Goal: Task Accomplishment & Management: Use online tool/utility

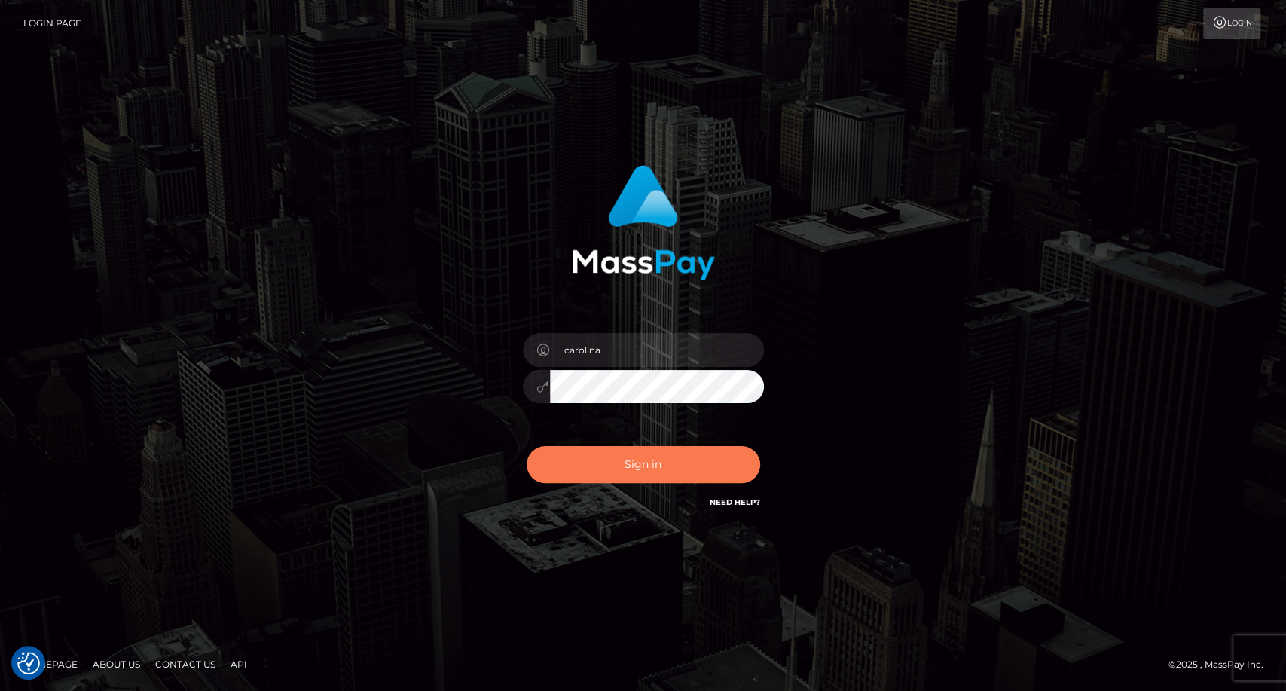
click at [640, 456] on button "Sign in" at bounding box center [644, 464] width 234 height 37
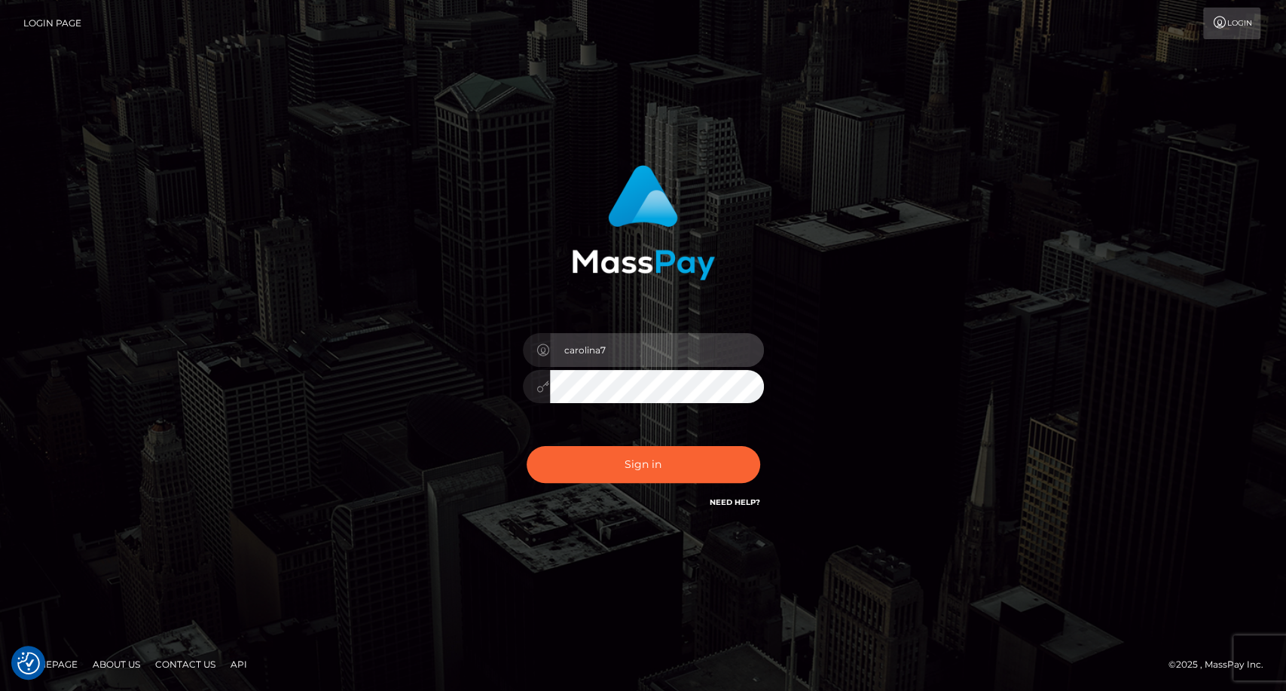
type input "carolina"
click at [521, 690] on html "We value your privacy We use cookies to enhance your browsing experience, serve…" at bounding box center [643, 345] width 1286 height 691
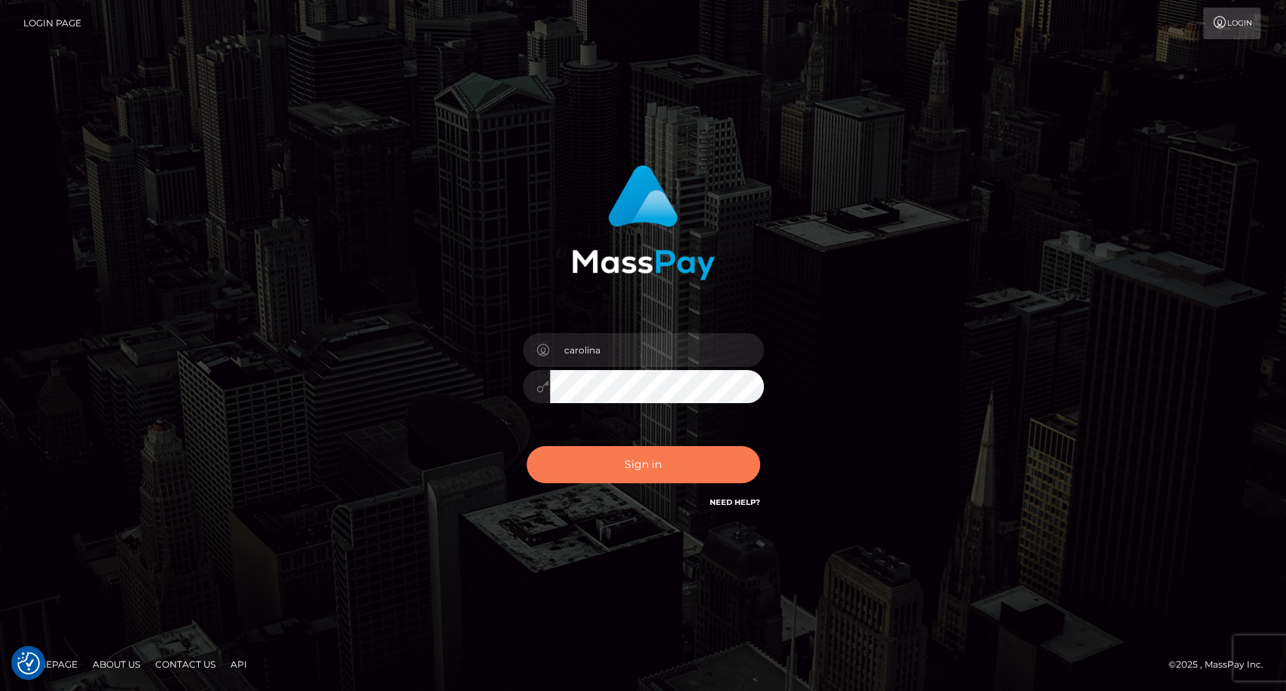
click at [603, 454] on button "Sign in" at bounding box center [644, 464] width 234 height 37
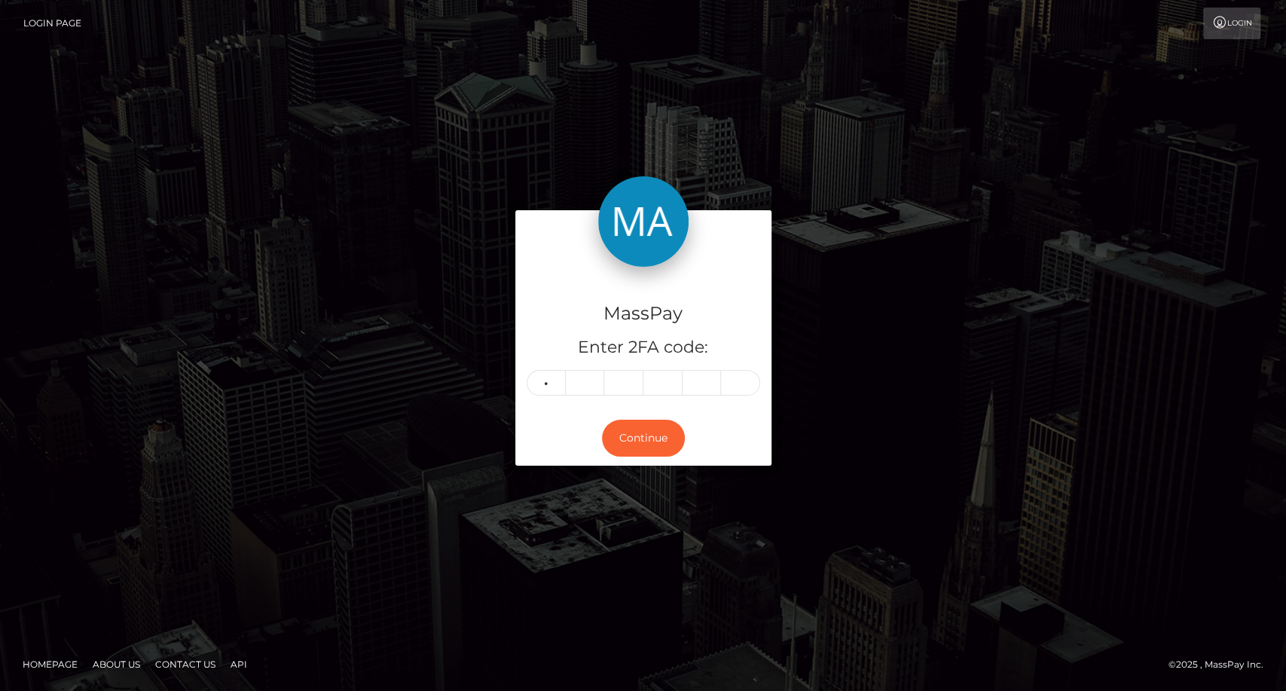
type input "7"
type input "4"
type input "0"
type input "8"
type input "0"
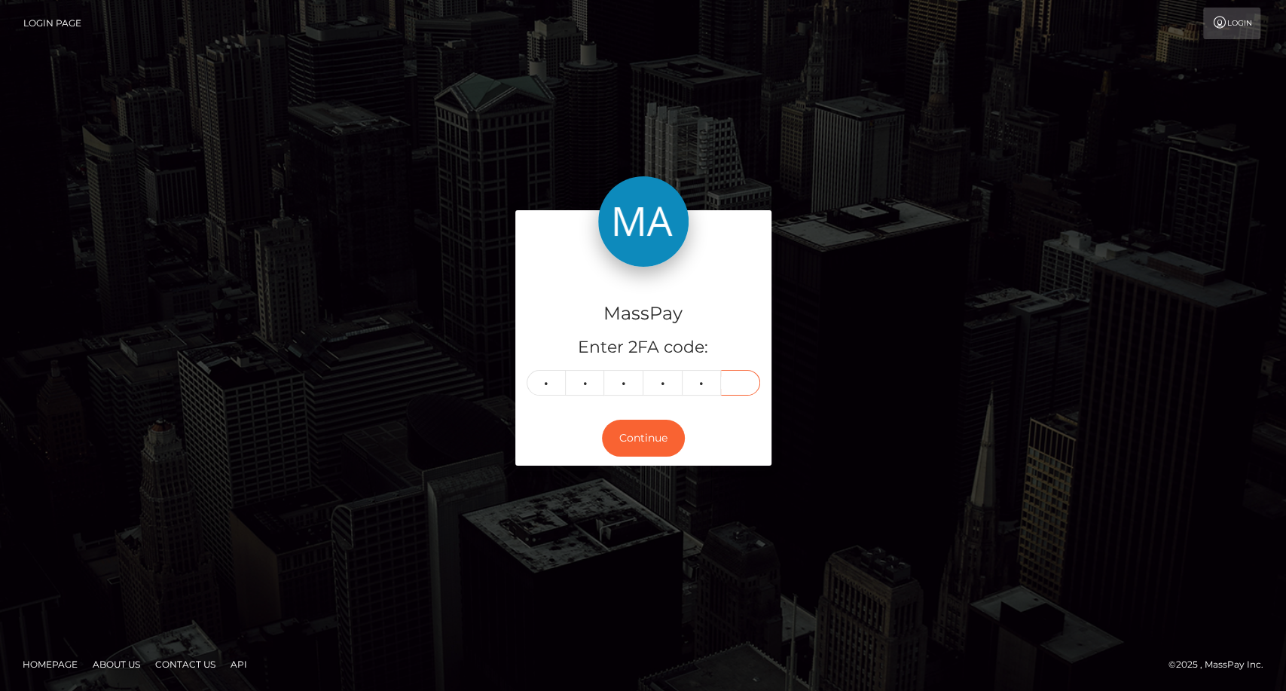
type input "9"
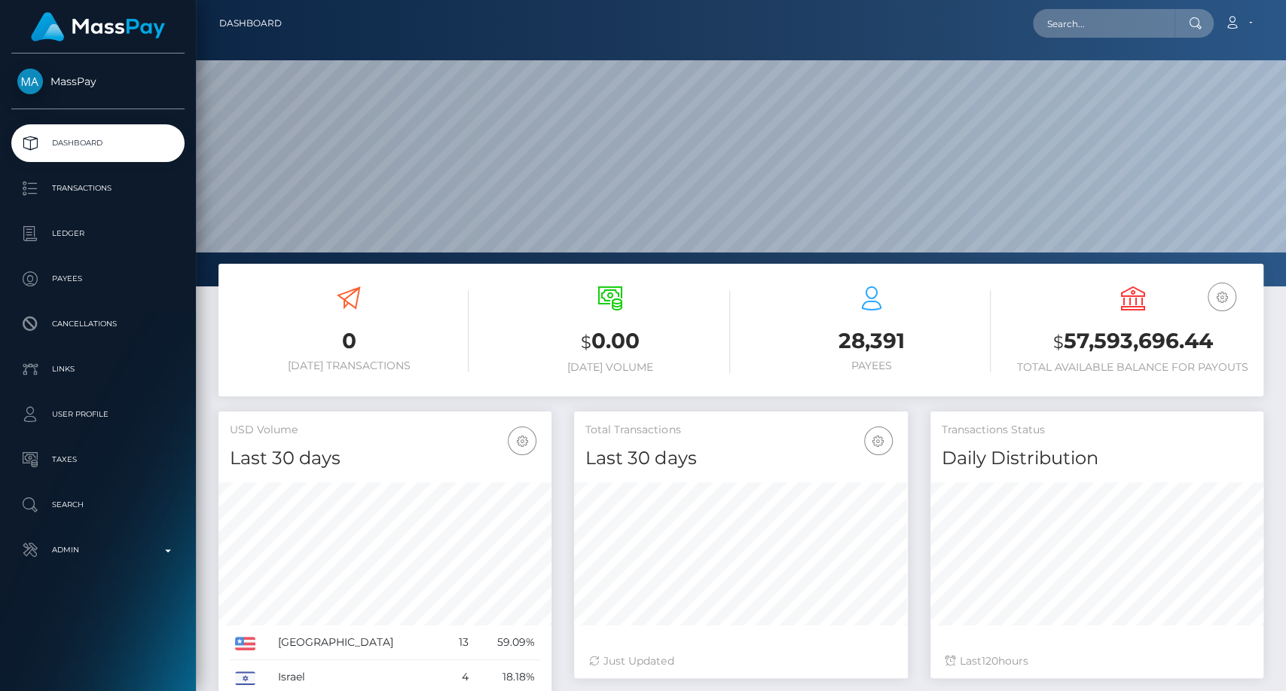
scroll to position [266, 333]
drag, startPoint x: 1074, startPoint y: 32, endPoint x: 1101, endPoint y: 31, distance: 27.2
click at [1101, 31] on input "text" at bounding box center [1104, 23] width 142 height 29
paste input "[EMAIL_ADDRESS][DOMAIN_NAME]"
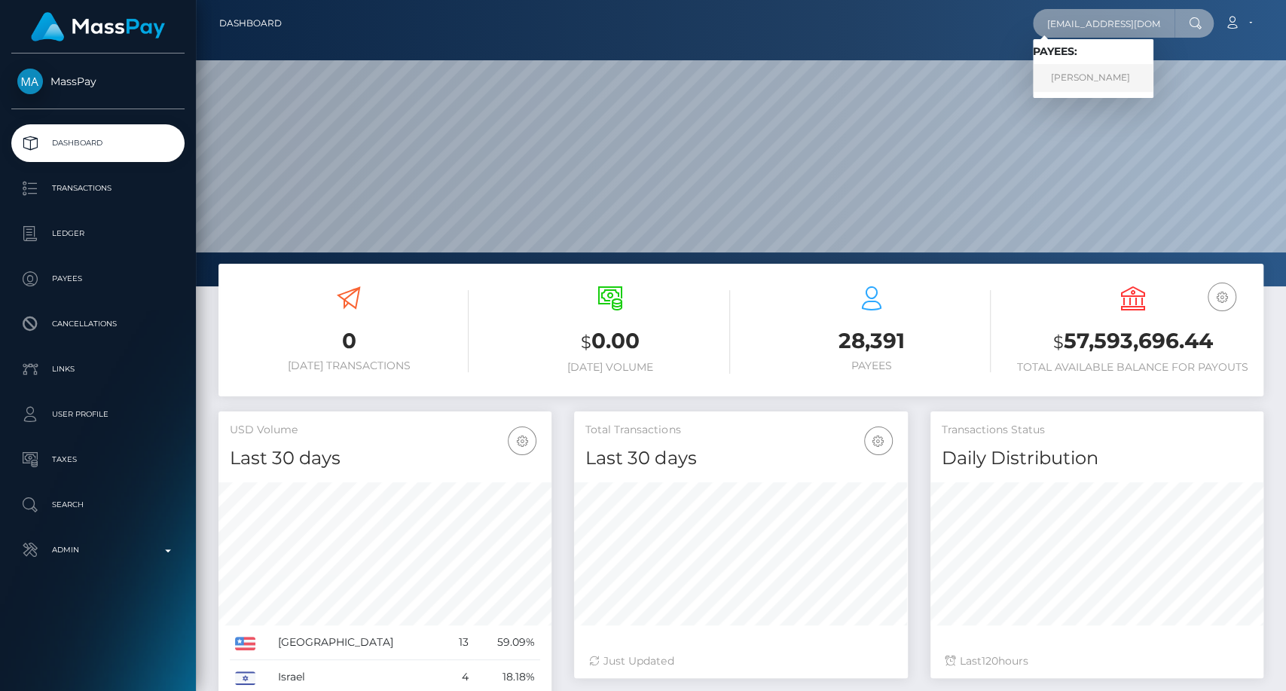
type input "[EMAIL_ADDRESS][DOMAIN_NAME]"
click at [1096, 77] on link "Stephanie Naranjo" at bounding box center [1093, 78] width 121 height 28
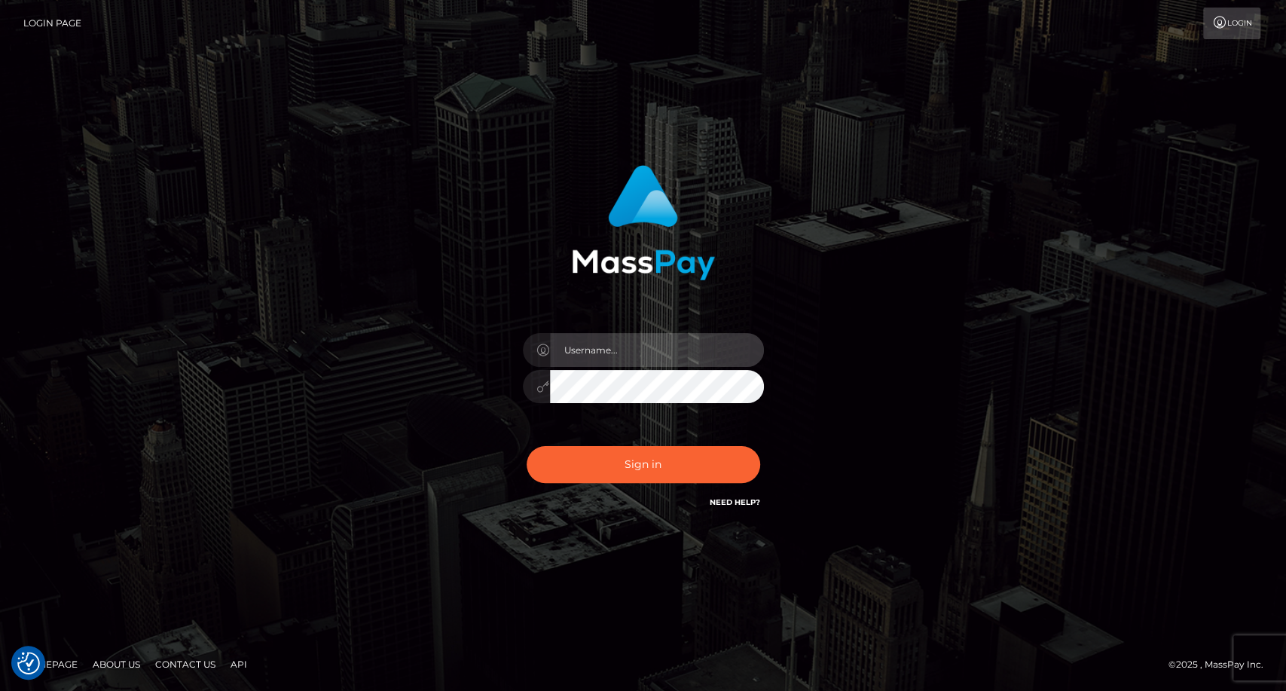
type input "carolina"
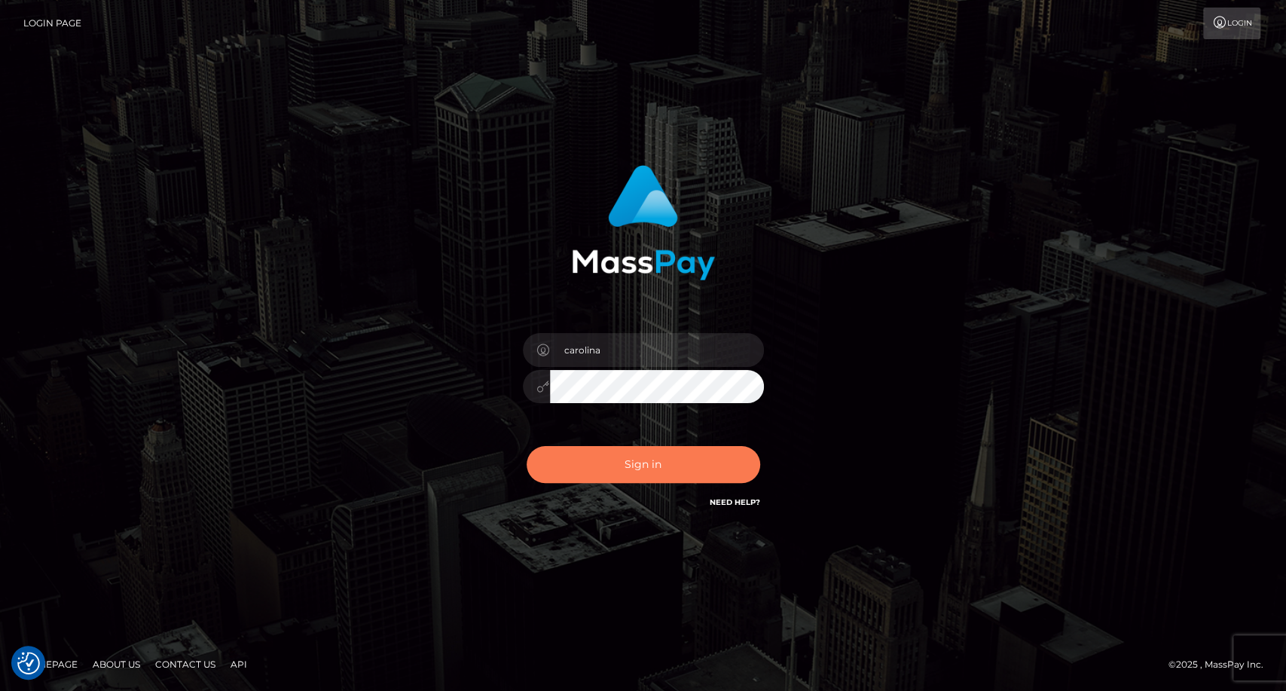
click at [633, 455] on button "Sign in" at bounding box center [644, 464] width 234 height 37
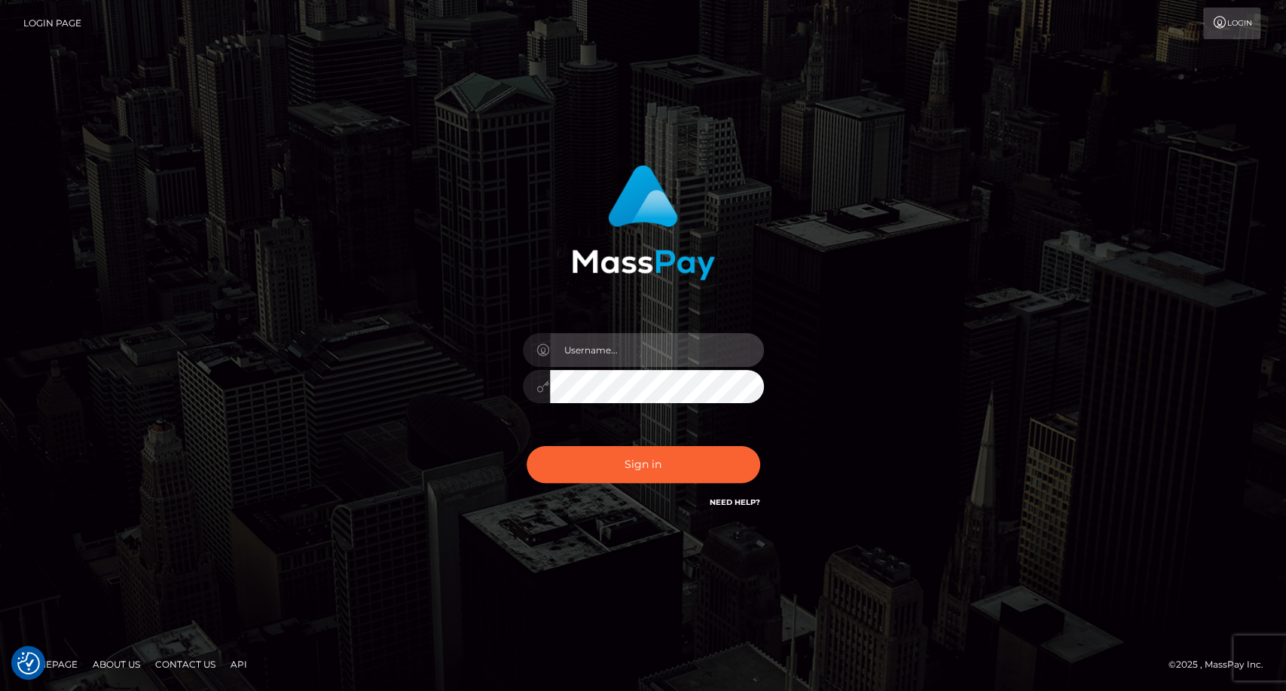
type input "carolina"
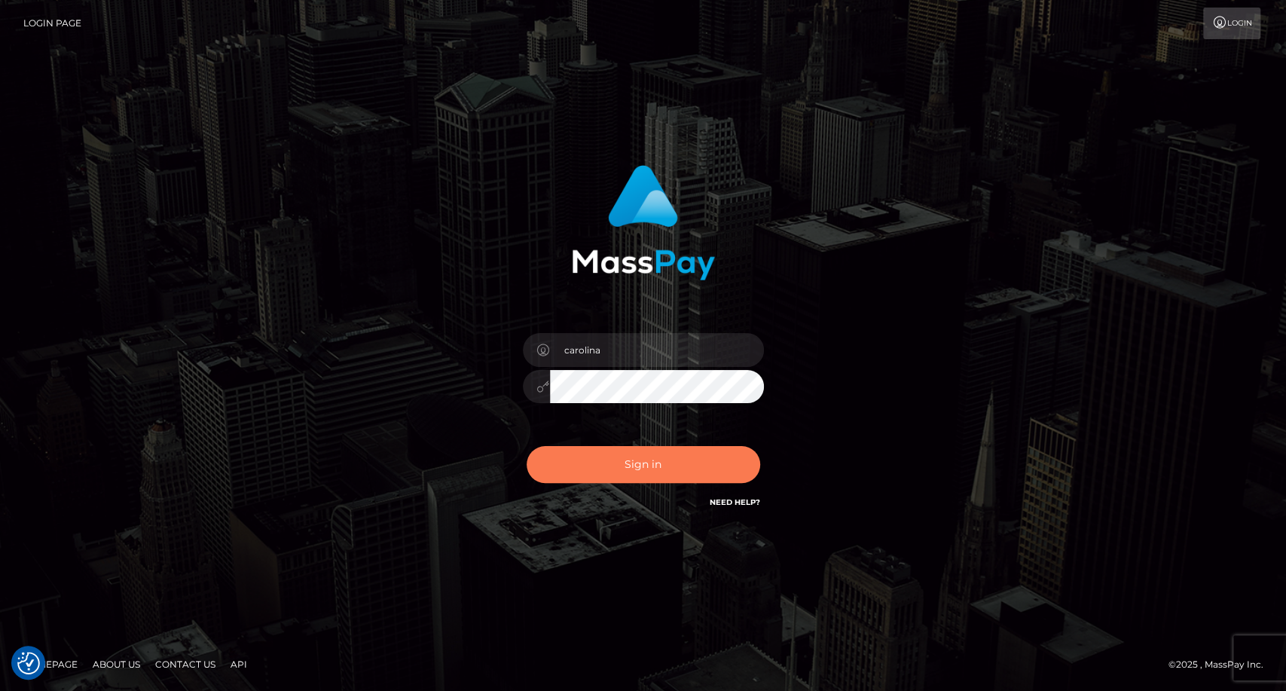
click at [648, 465] on button "Sign in" at bounding box center [644, 464] width 234 height 37
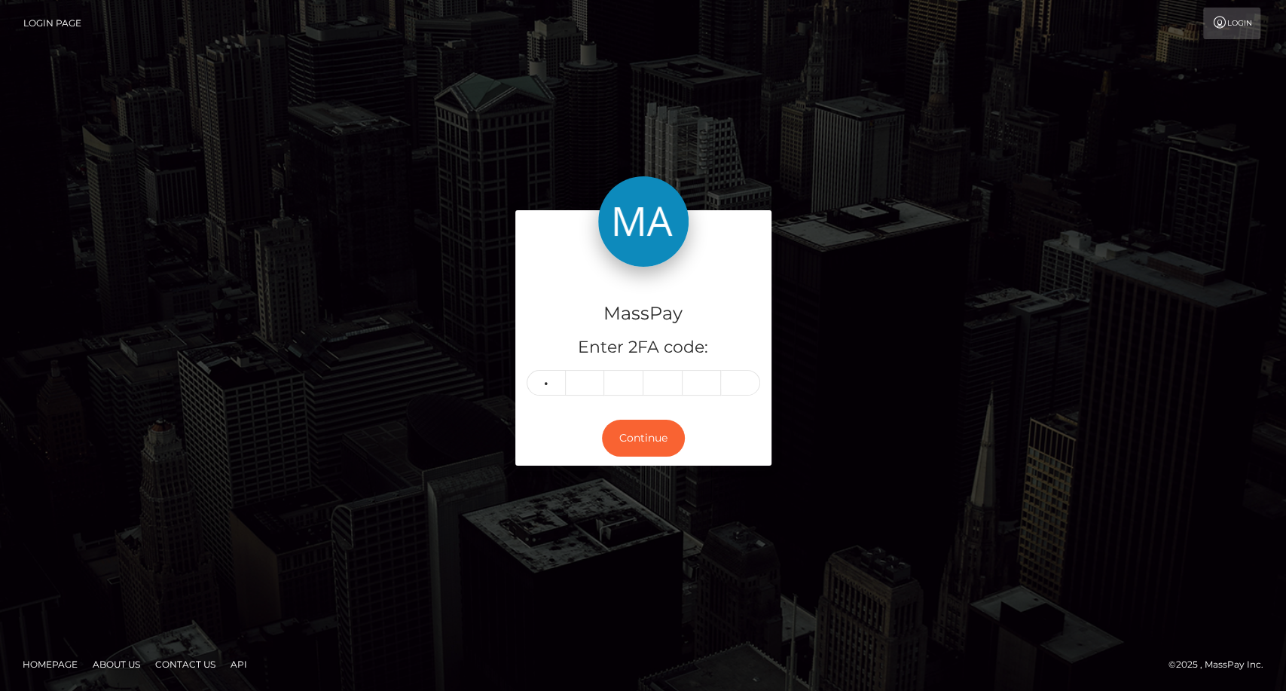
type input "9"
type input "5"
type input "3"
type input "9"
type input "7"
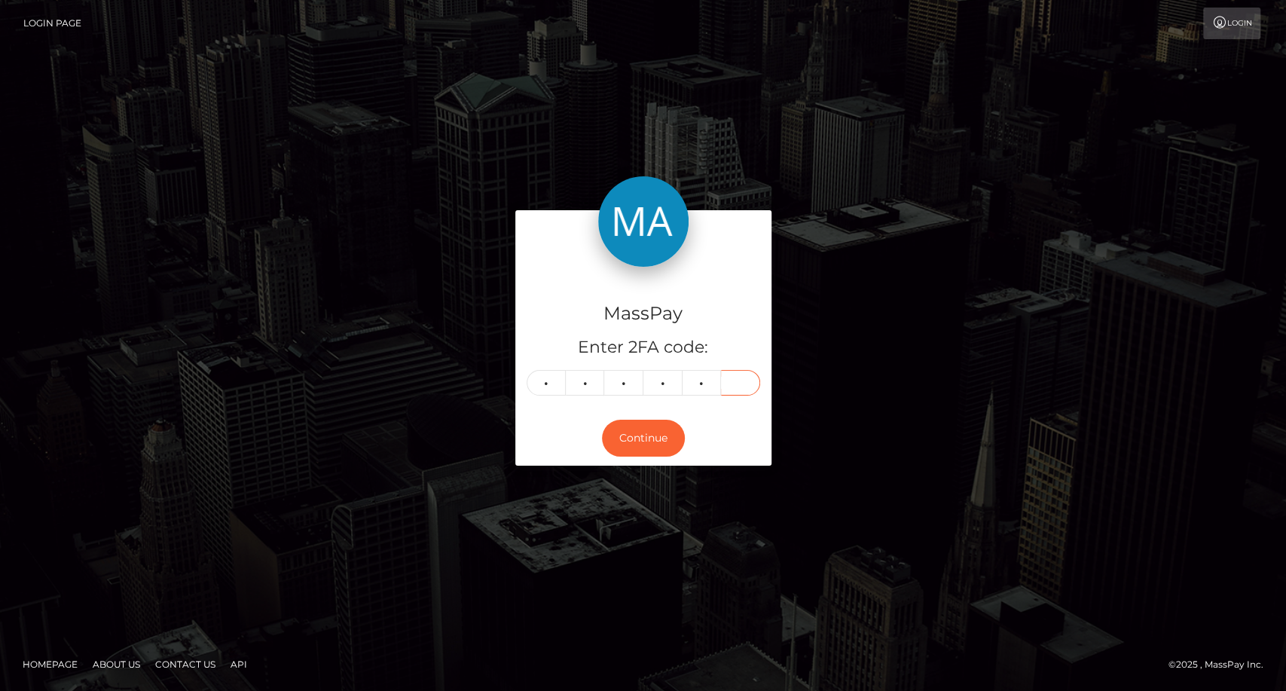
type input "3"
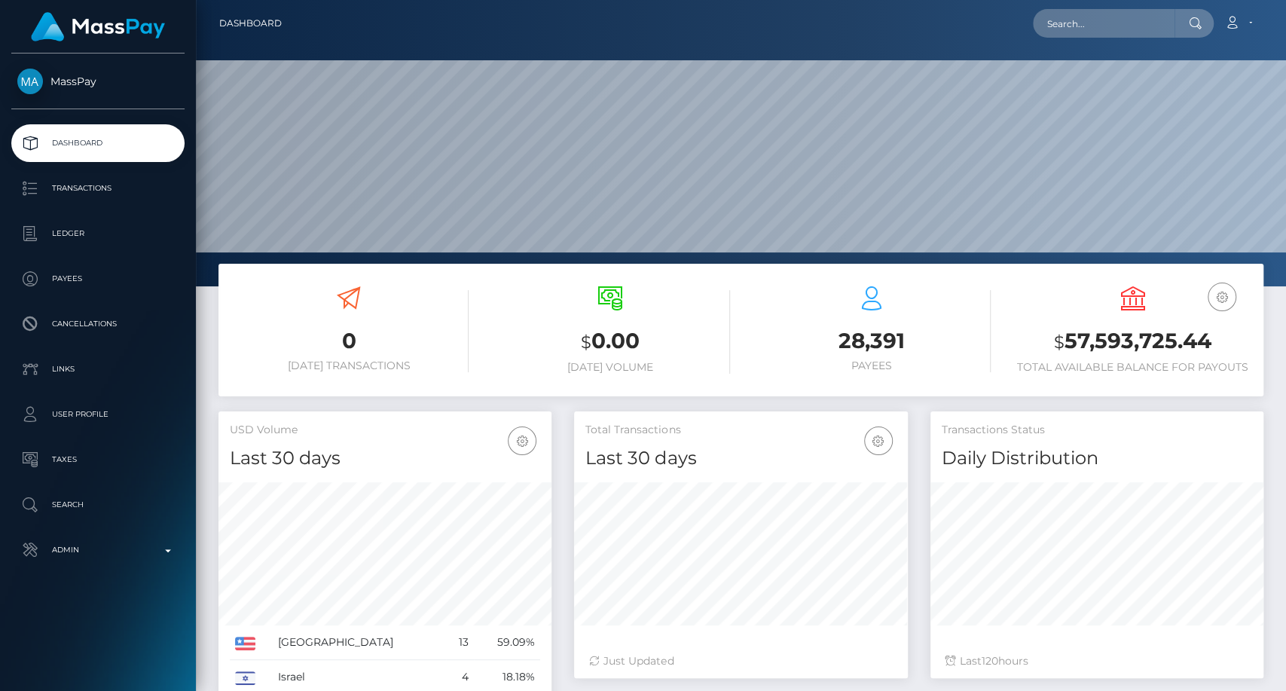
scroll to position [266, 333]
click at [1091, 5] on nav "Dashboard Loading... Loading... Account Edit Profile" at bounding box center [741, 23] width 1090 height 47
click at [1086, 38] on div "Loading... Loading... Account Edit Profile Logout" at bounding box center [778, 24] width 969 height 32
click at [1086, 26] on input "text" at bounding box center [1104, 23] width 142 height 29
paste input "[EMAIL_ADDRESS][DOMAIN_NAME]"
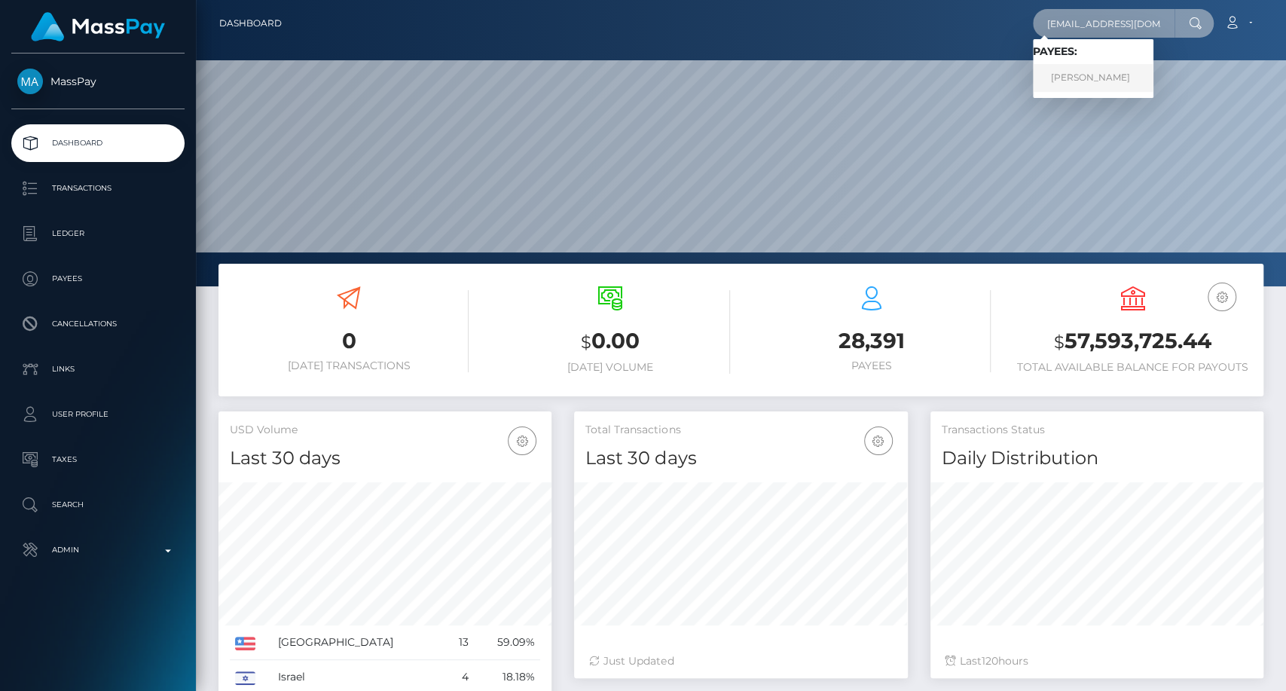
type input "[EMAIL_ADDRESS][DOMAIN_NAME]"
click at [1085, 72] on link "[PERSON_NAME]" at bounding box center [1093, 78] width 121 height 28
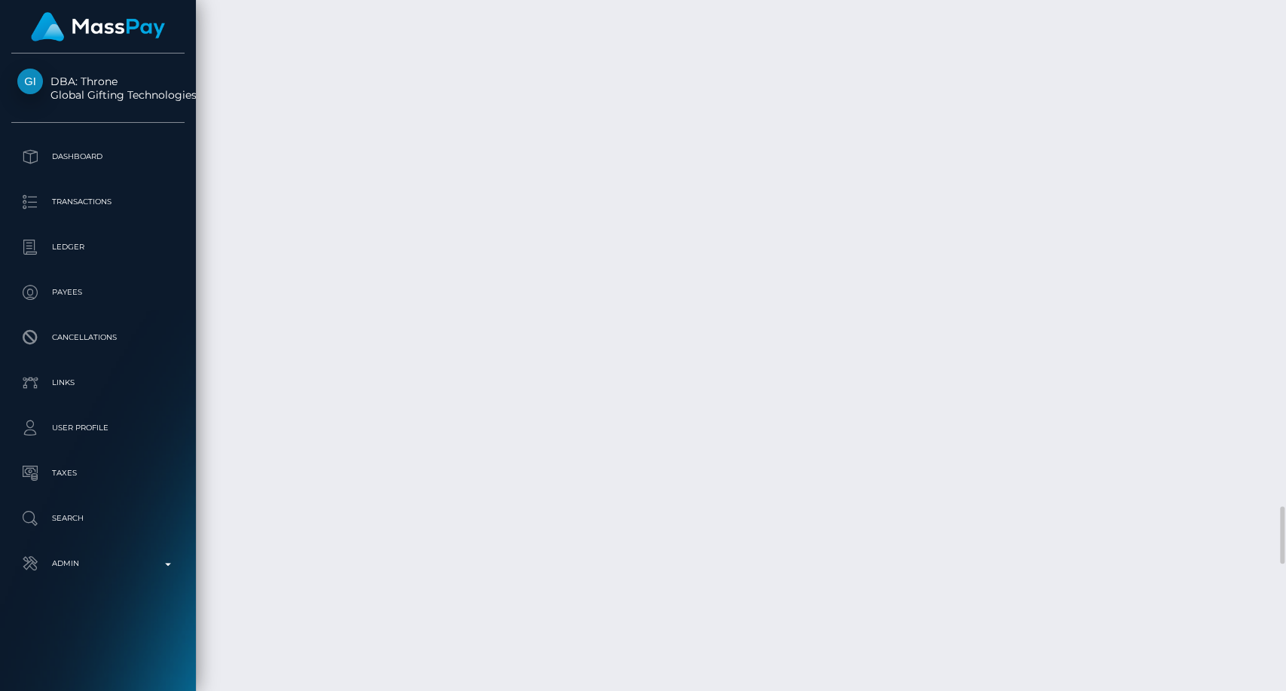
scroll to position [5943, 0]
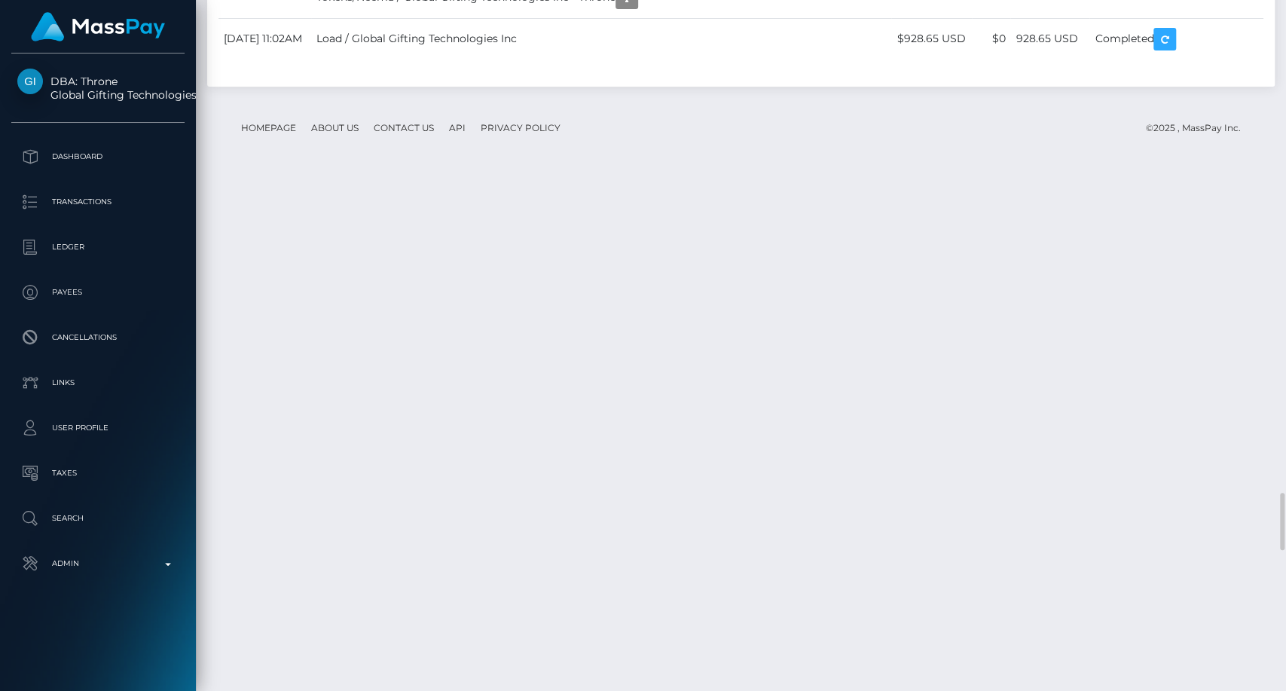
drag, startPoint x: 845, startPoint y: 340, endPoint x: 827, endPoint y: 333, distance: 18.6
drag, startPoint x: 900, startPoint y: 354, endPoint x: 964, endPoint y: 357, distance: 64.1
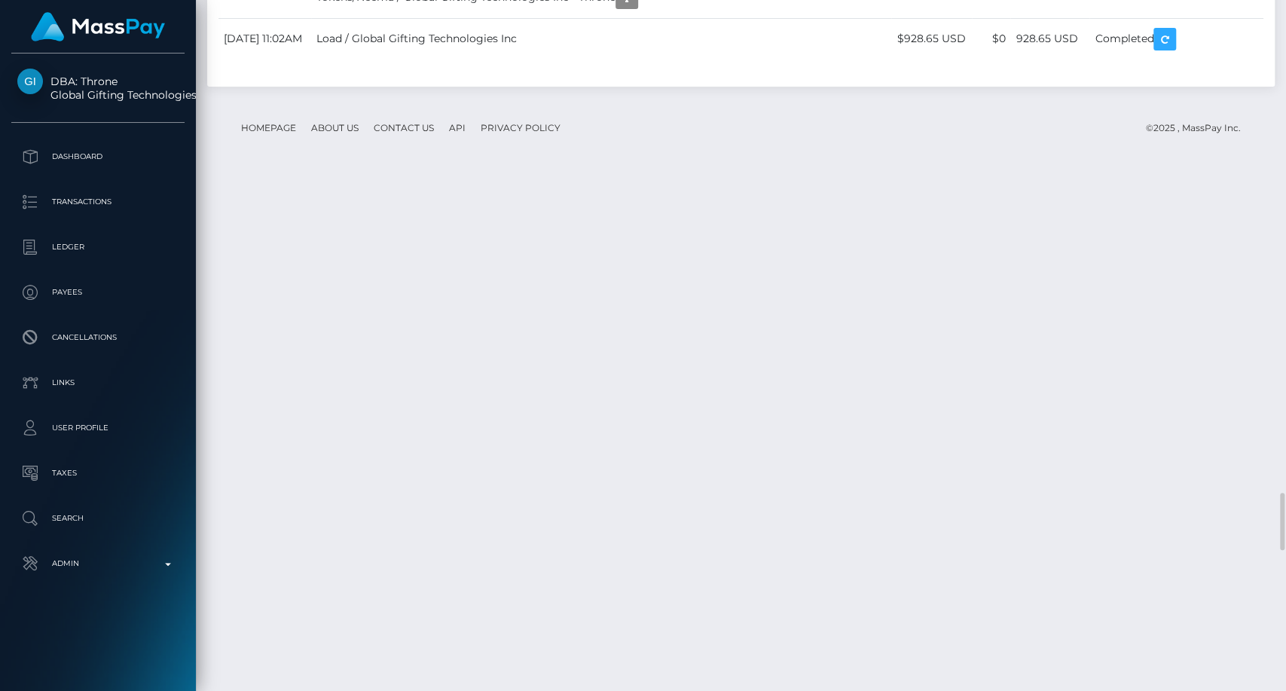
copy td "$178.99 USD"
